Goal: Leave review/rating

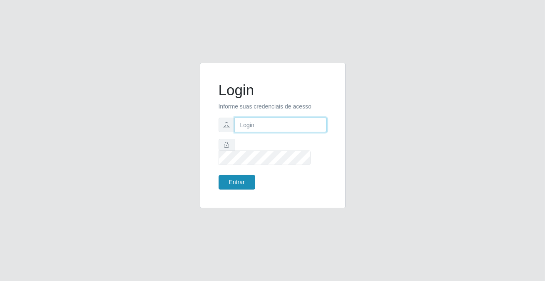
type input "[PERSON_NAME][EMAIL_ADDRESS][DOMAIN_NAME]"
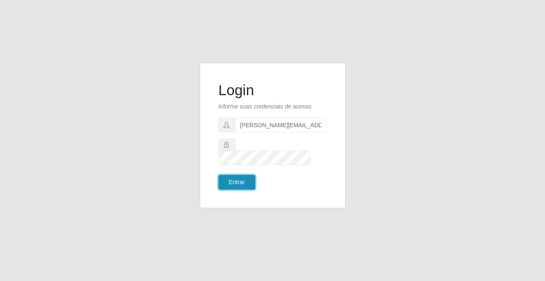
click at [249, 175] on button "Entrar" at bounding box center [237, 182] width 37 height 15
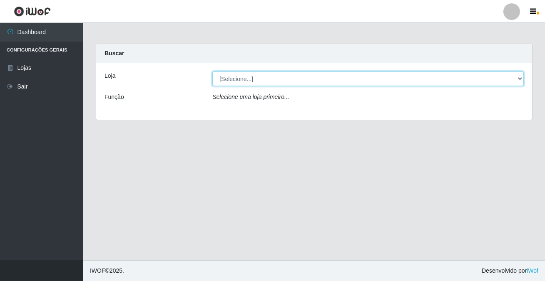
click at [246, 80] on select "[Selecione...] Rede Potiguar 2 - Macaíba" at bounding box center [367, 79] width 311 height 15
select select "101"
click at [212, 72] on select "[Selecione...] Rede Potiguar 2 - Macaíba" at bounding box center [367, 79] width 311 height 15
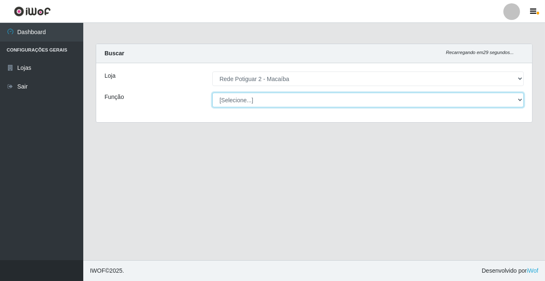
click at [245, 104] on select "[Selecione...] ASG ASG + ASG ++ Auxiliar de Estoque Balconista Embalador Reposi…" at bounding box center [367, 100] width 311 height 15
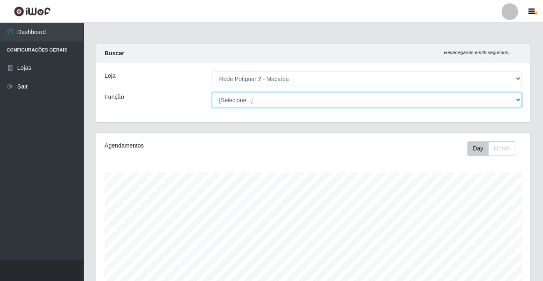
scroll to position [173, 433]
select select "1"
click at [212, 93] on select "[Selecione...] ASG ASG + ASG ++ Auxiliar de Estoque Balconista Embalador Reposi…" at bounding box center [367, 100] width 310 height 15
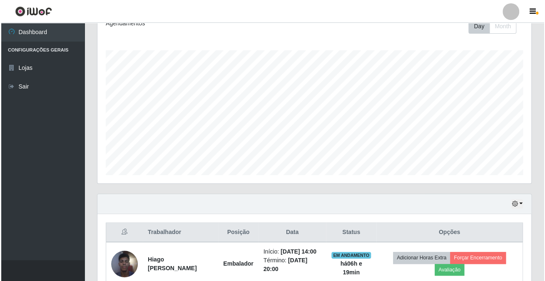
scroll to position [209, 0]
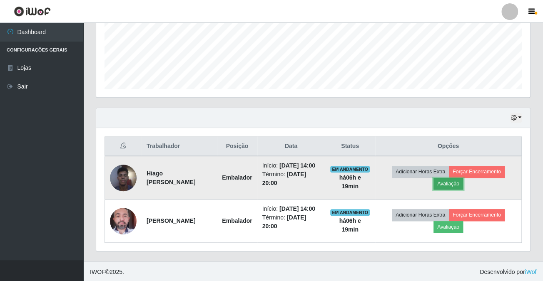
click at [440, 181] on button "Avaliação" at bounding box center [448, 184] width 30 height 12
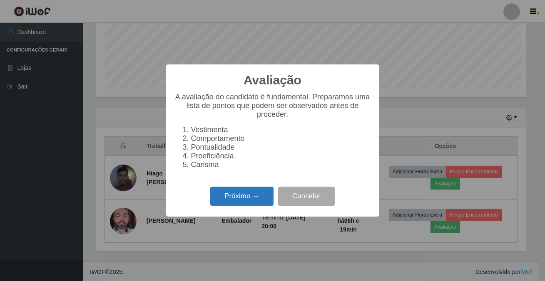
scroll to position [173, 429]
click at [237, 203] on button "Próximo →" at bounding box center [241, 197] width 63 height 20
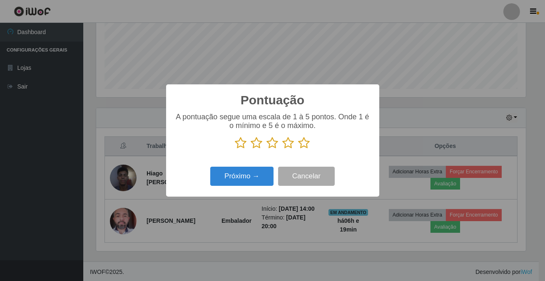
click at [303, 144] on icon at bounding box center [304, 143] width 12 height 12
click at [298, 149] on input "radio" at bounding box center [298, 149] width 0 height 0
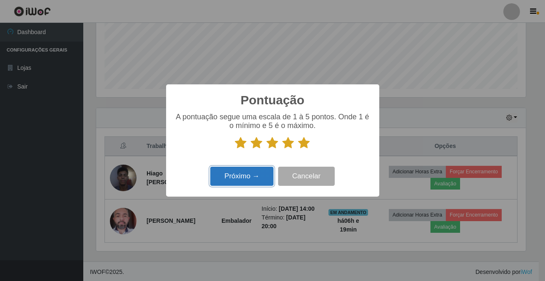
click at [248, 180] on button "Próximo →" at bounding box center [241, 177] width 63 height 20
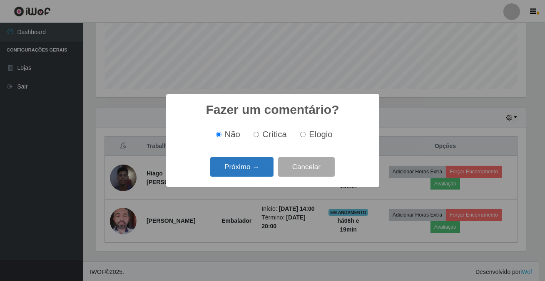
click at [258, 168] on button "Próximo →" at bounding box center [241, 167] width 63 height 20
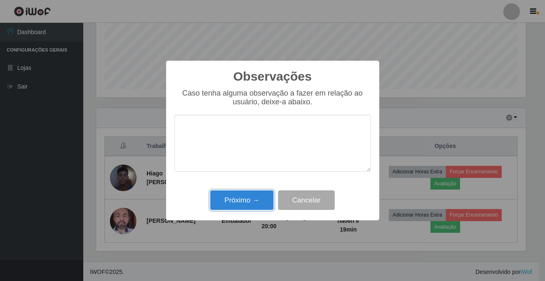
drag, startPoint x: 258, startPoint y: 199, endPoint x: 343, endPoint y: 171, distance: 90.0
click at [280, 190] on div "Observações × Caso tenha alguma observação a fazer em relação ao usuário, deixe…" at bounding box center [272, 141] width 213 height 160
click at [262, 199] on button "Próximo →" at bounding box center [241, 201] width 63 height 20
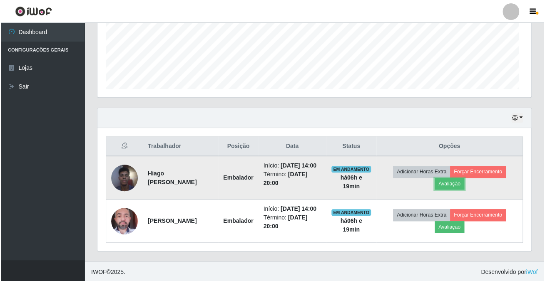
scroll to position [173, 433]
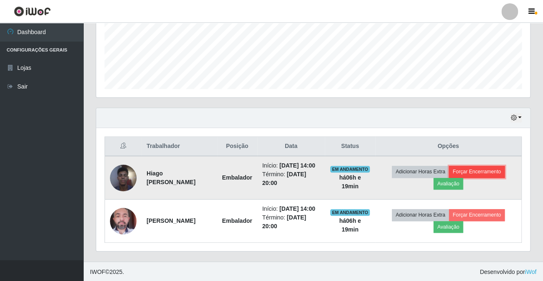
click at [487, 173] on button "Forçar Encerramento" at bounding box center [477, 172] width 56 height 12
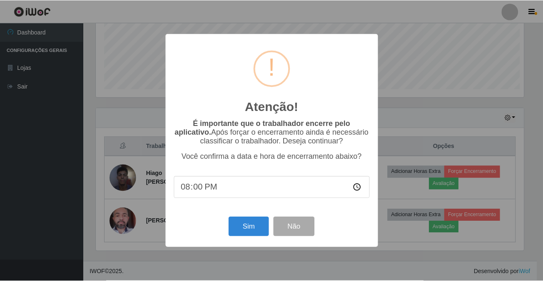
scroll to position [173, 429]
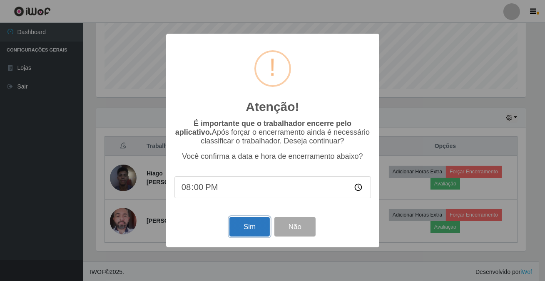
click at [250, 229] on button "Sim" at bounding box center [249, 227] width 40 height 20
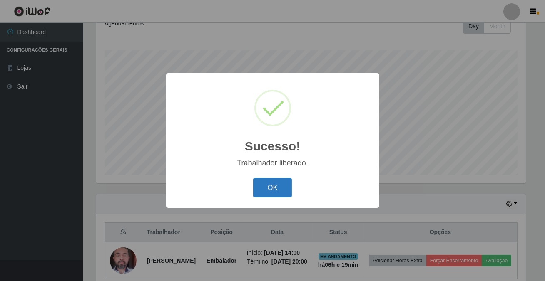
click at [280, 184] on button "OK" at bounding box center [272, 188] width 39 height 20
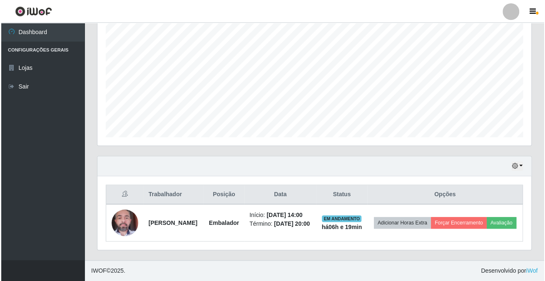
scroll to position [166, 0]
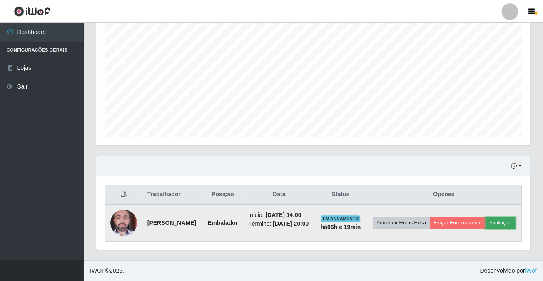
click at [485, 224] on button "Avaliação" at bounding box center [500, 223] width 30 height 12
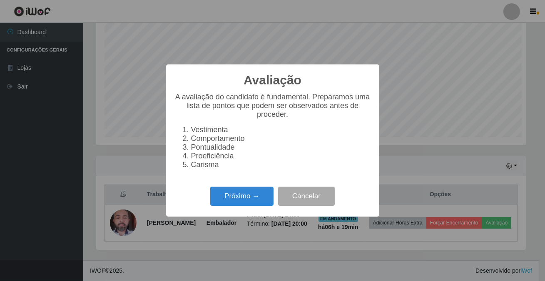
scroll to position [173, 429]
click at [263, 200] on button "Próximo →" at bounding box center [241, 197] width 63 height 20
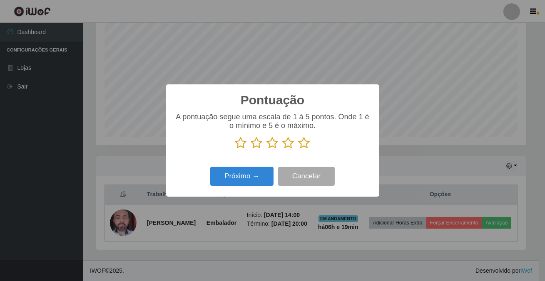
click at [306, 142] on icon at bounding box center [304, 143] width 12 height 12
click at [298, 149] on input "radio" at bounding box center [298, 149] width 0 height 0
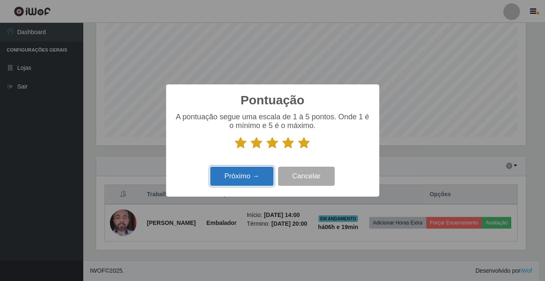
click at [256, 173] on button "Próximo →" at bounding box center [241, 177] width 63 height 20
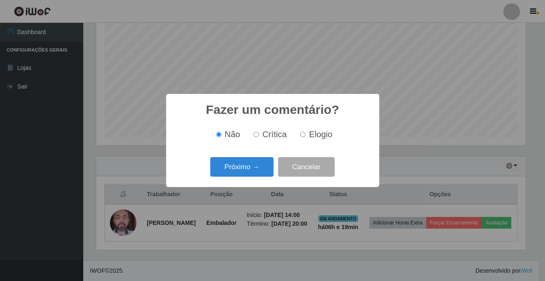
click at [256, 173] on button "Próximo →" at bounding box center [241, 167] width 63 height 20
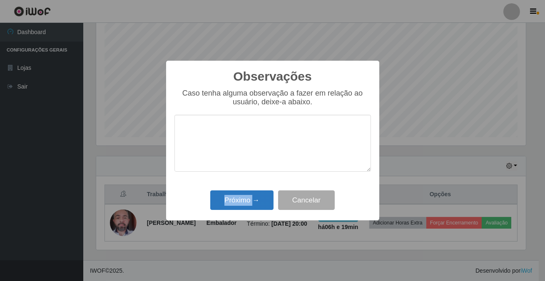
drag, startPoint x: 258, startPoint y: 181, endPoint x: 256, endPoint y: 199, distance: 17.1
click at [256, 199] on div "Observações × Caso tenha alguma observação a fazer em relação ao usuário, deixe…" at bounding box center [272, 141] width 213 height 160
click at [256, 199] on button "Próximo →" at bounding box center [241, 201] width 63 height 20
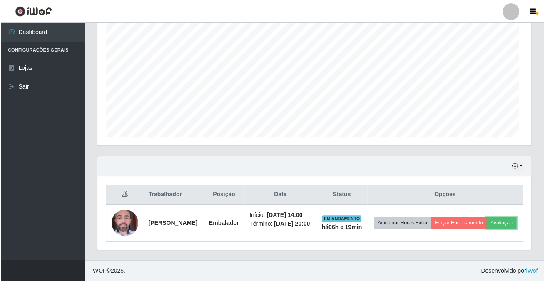
scroll to position [173, 433]
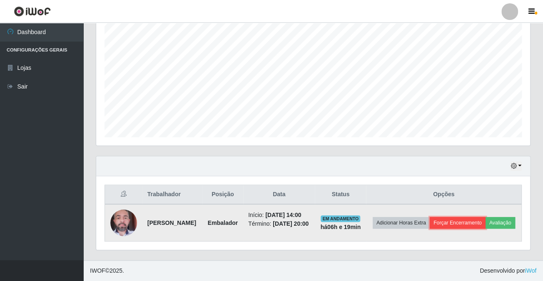
click at [463, 217] on button "Forçar Encerramento" at bounding box center [458, 223] width 56 height 12
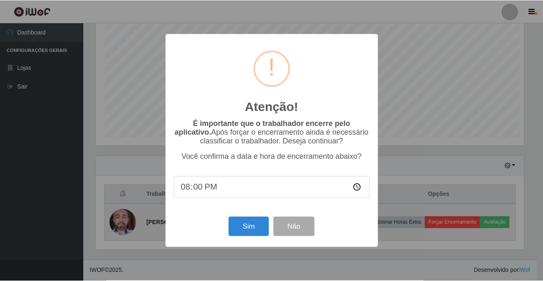
scroll to position [173, 429]
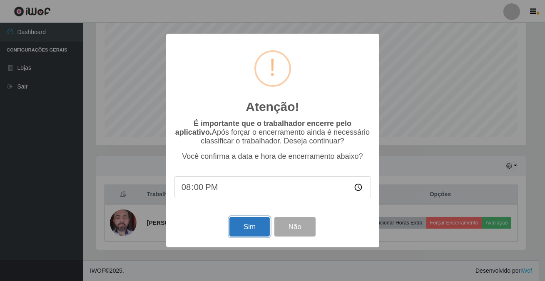
click at [262, 224] on button "Sim" at bounding box center [249, 227] width 40 height 20
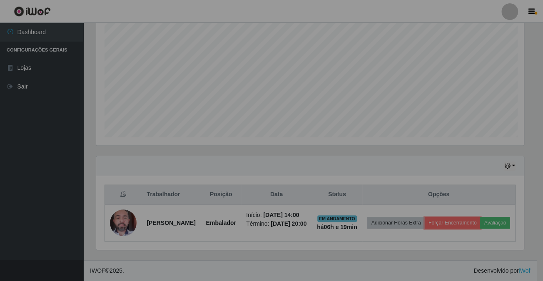
scroll to position [0, 0]
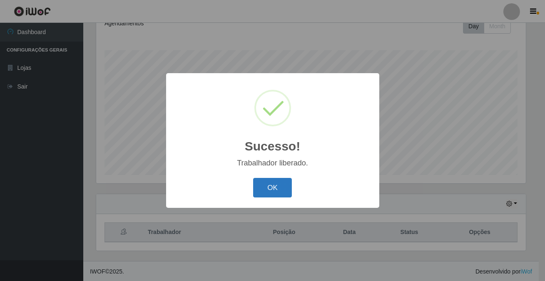
click at [274, 191] on button "OK" at bounding box center [272, 188] width 39 height 20
